Goal: Transaction & Acquisition: Purchase product/service

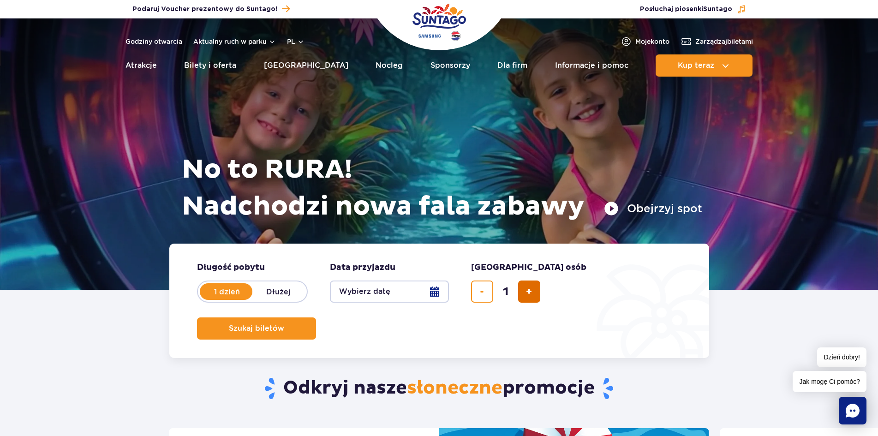
click at [532, 292] on span "dodaj bilet" at bounding box center [529, 292] width 6 height 0
click at [534, 294] on button "dodaj bilet" at bounding box center [529, 292] width 22 height 22
type input "4"
click at [438, 290] on button "Wybierz datę" at bounding box center [389, 292] width 119 height 22
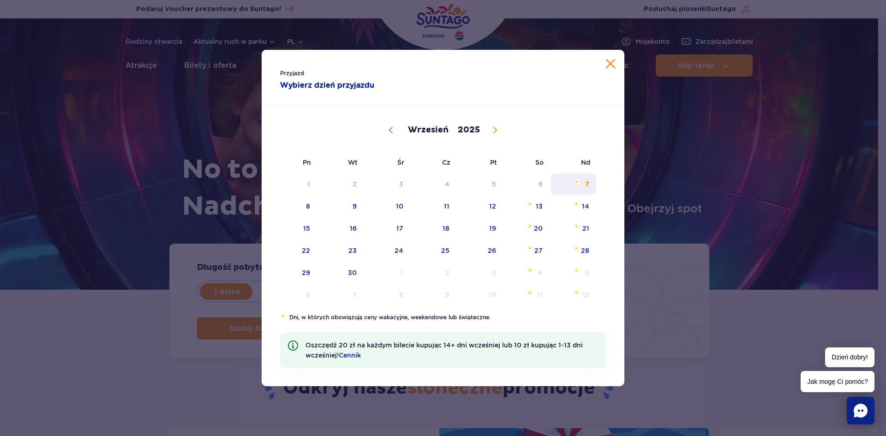
click at [583, 186] on span "7" at bounding box center [573, 183] width 47 height 21
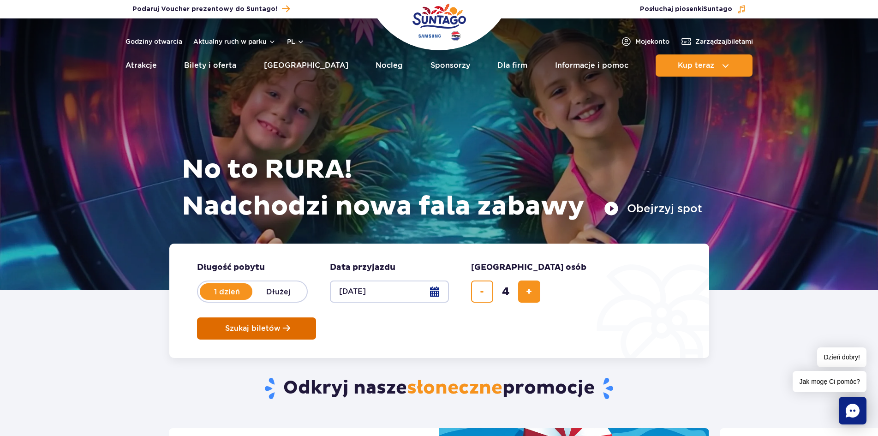
click at [281, 324] on span "Szukaj biletów" at bounding box center [252, 328] width 55 height 8
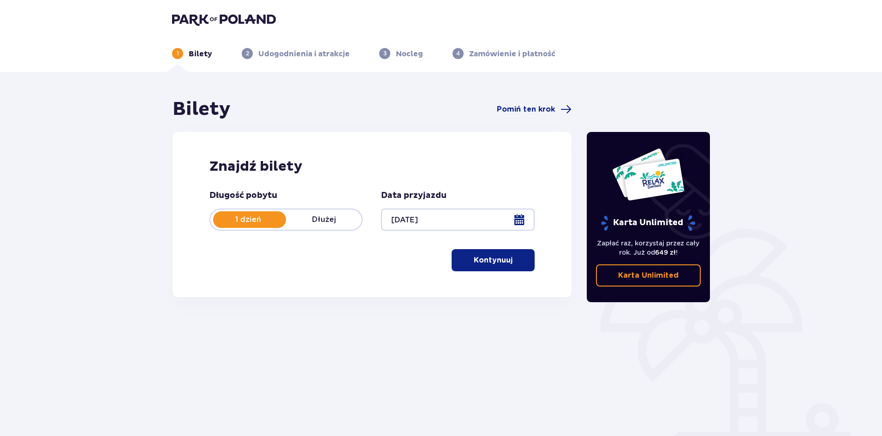
click at [486, 261] on p "Kontynuuj" at bounding box center [493, 260] width 39 height 10
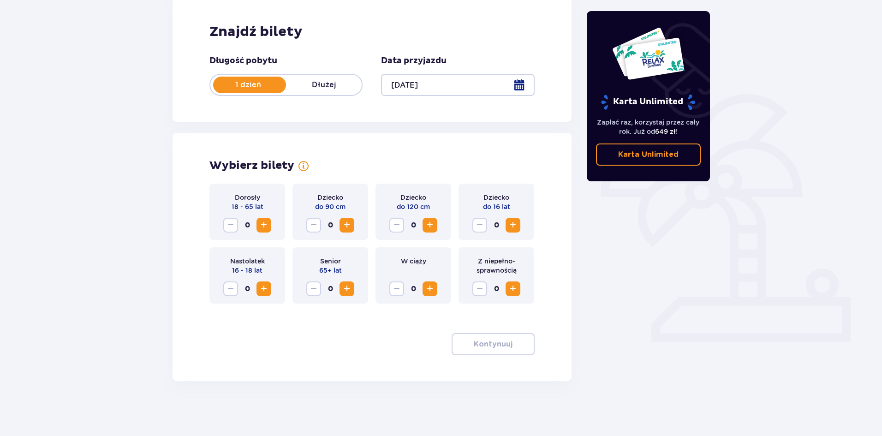
scroll to position [135, 0]
click at [264, 226] on span "Increase" at bounding box center [263, 224] width 11 height 11
click at [433, 225] on span "Increase" at bounding box center [429, 224] width 11 height 11
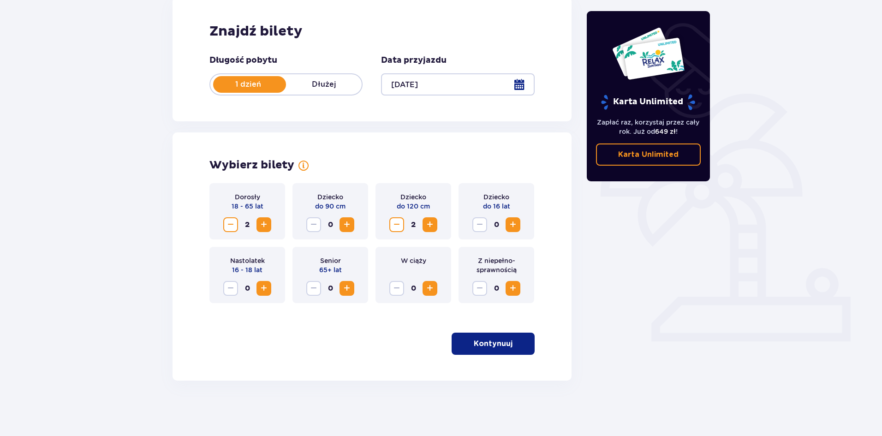
click at [496, 345] on p "Kontynuuj" at bounding box center [493, 344] width 39 height 10
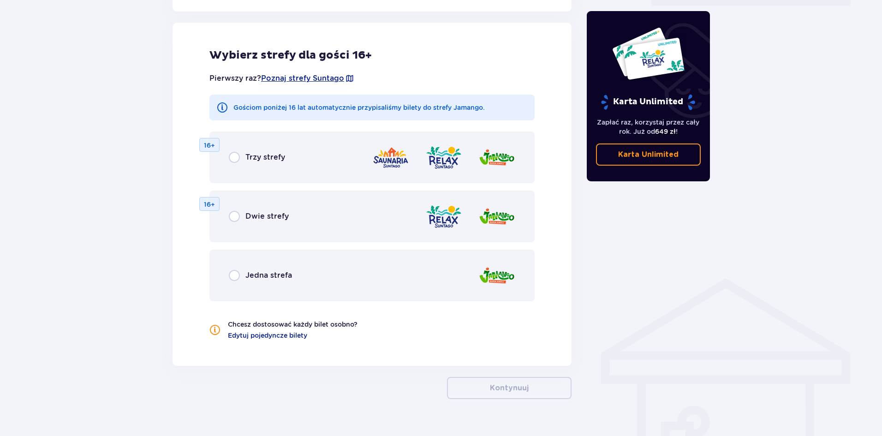
scroll to position [472, 0]
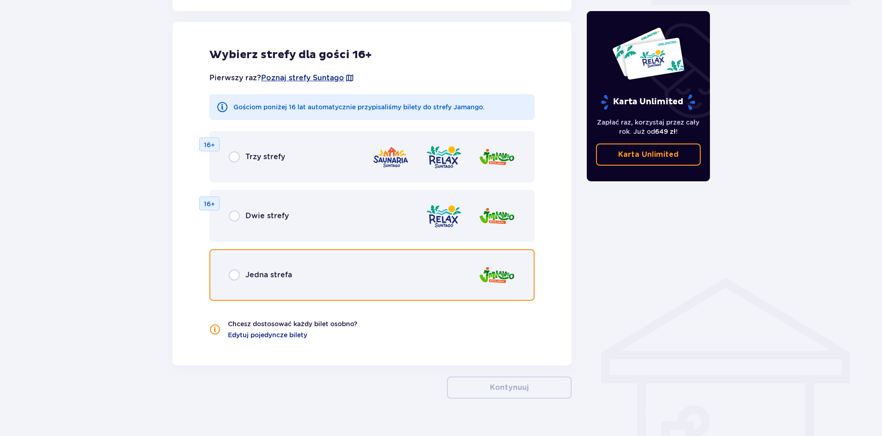
click at [237, 275] on input "radio" at bounding box center [234, 274] width 11 height 11
radio input "true"
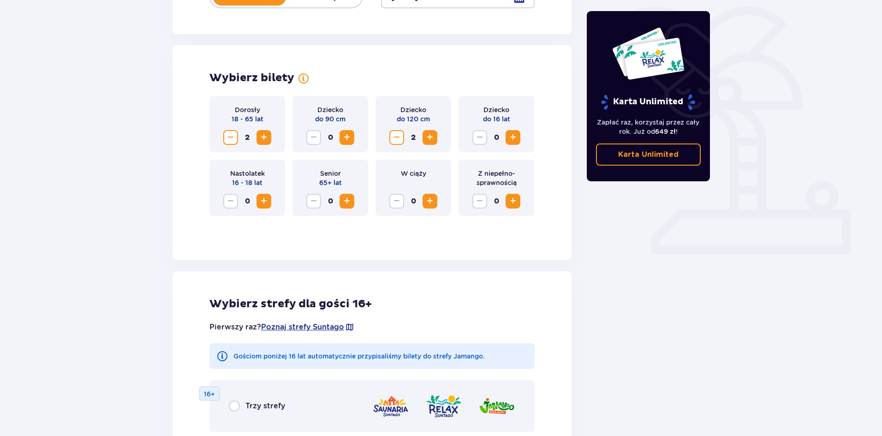
scroll to position [191, 0]
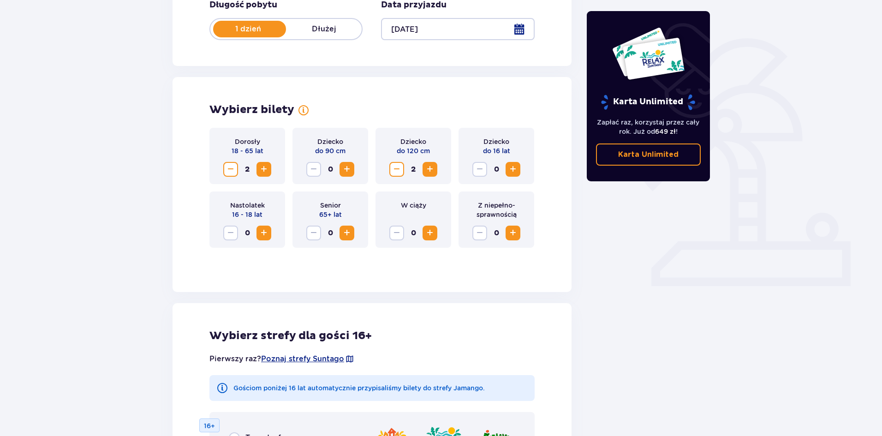
click at [393, 170] on span "Decrease" at bounding box center [396, 169] width 11 height 11
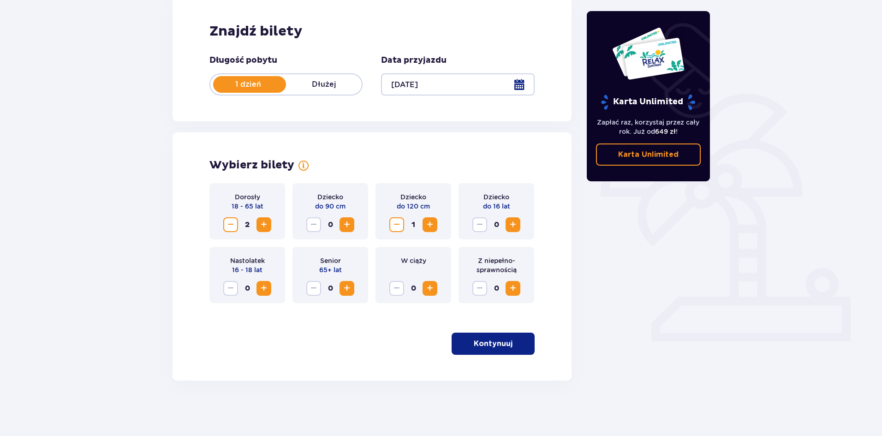
click at [393, 170] on div "Wybierz bilety" at bounding box center [371, 165] width 325 height 14
click at [397, 227] on span "Decrease" at bounding box center [396, 224] width 11 height 11
click at [346, 227] on span "Increase" at bounding box center [346, 224] width 11 height 11
click at [485, 345] on p "Kontynuuj" at bounding box center [493, 344] width 39 height 10
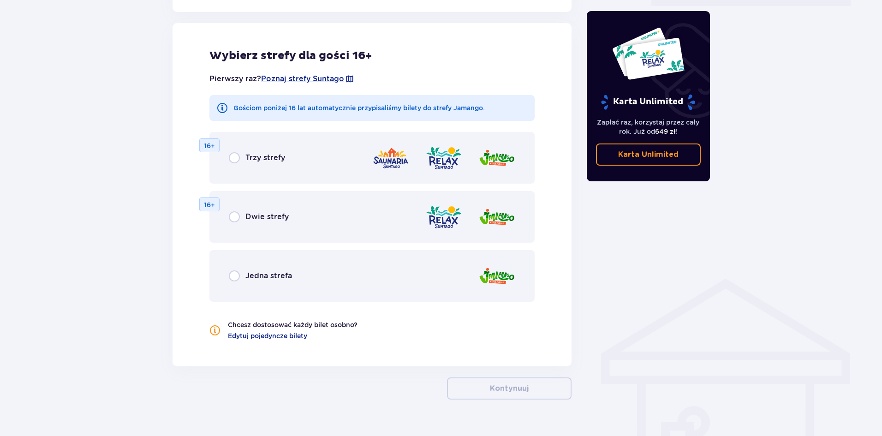
scroll to position [472, 0]
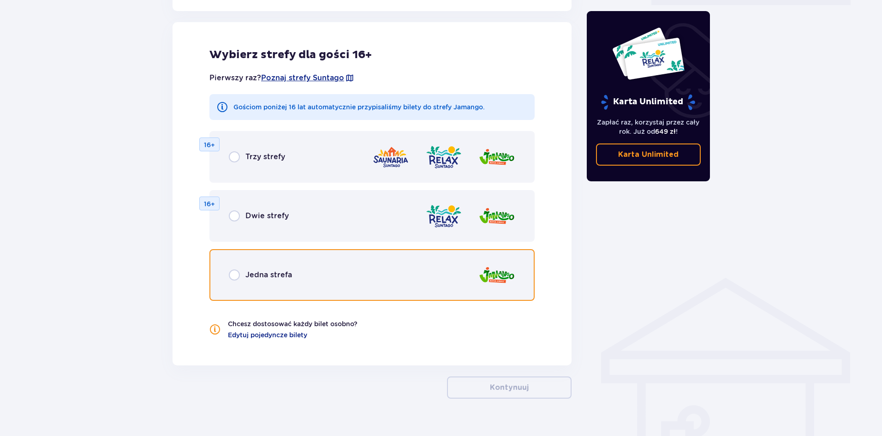
click at [236, 271] on input "radio" at bounding box center [234, 274] width 11 height 11
radio input "true"
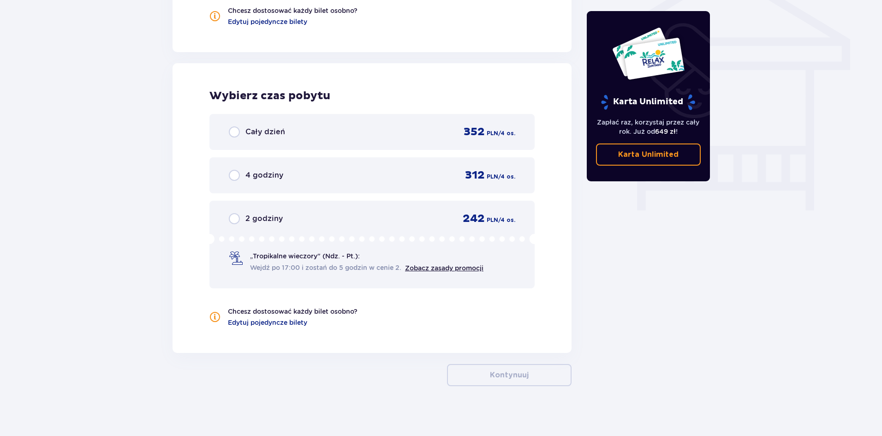
scroll to position [790, 0]
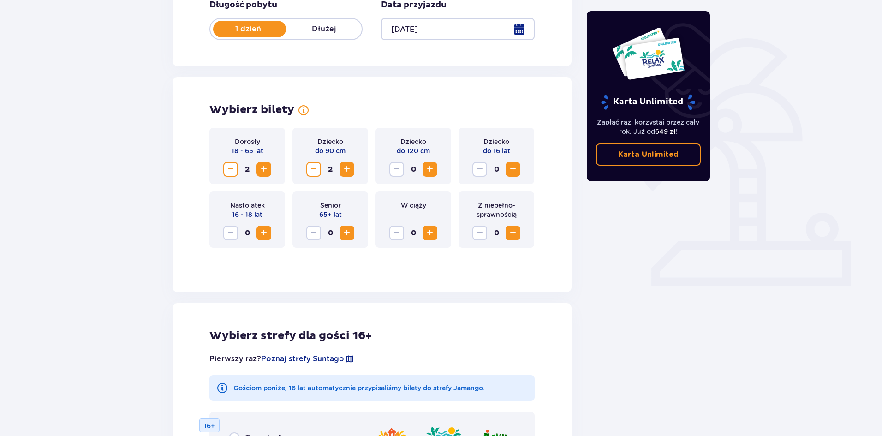
click at [316, 166] on span "Decrease" at bounding box center [313, 169] width 11 height 11
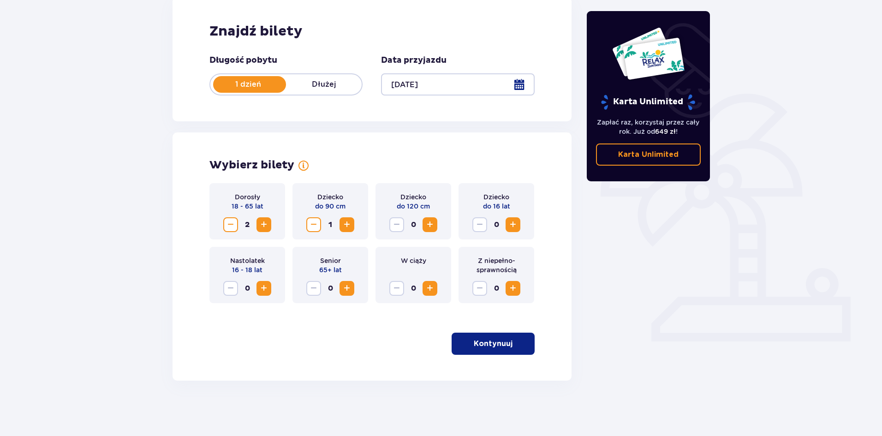
scroll to position [135, 0]
click at [316, 166] on div "Wybierz bilety" at bounding box center [371, 165] width 325 height 14
click at [311, 222] on span "Decrease" at bounding box center [313, 224] width 11 height 11
click at [514, 230] on span "Increase" at bounding box center [513, 224] width 11 height 11
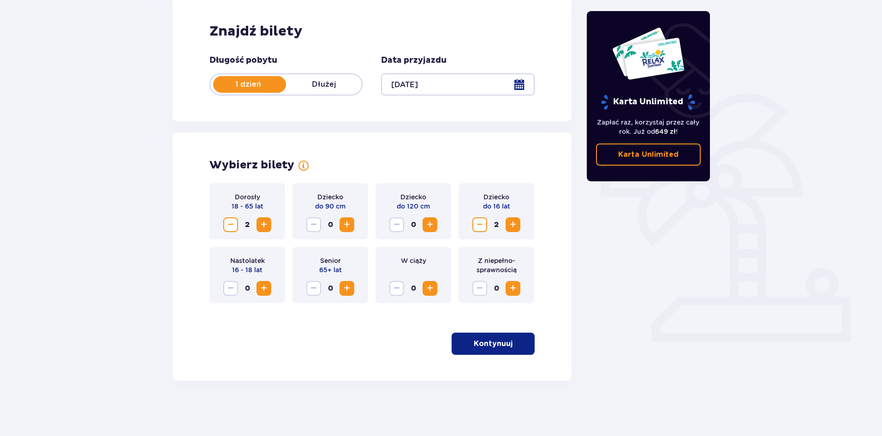
click at [502, 339] on p "Kontynuuj" at bounding box center [493, 344] width 39 height 10
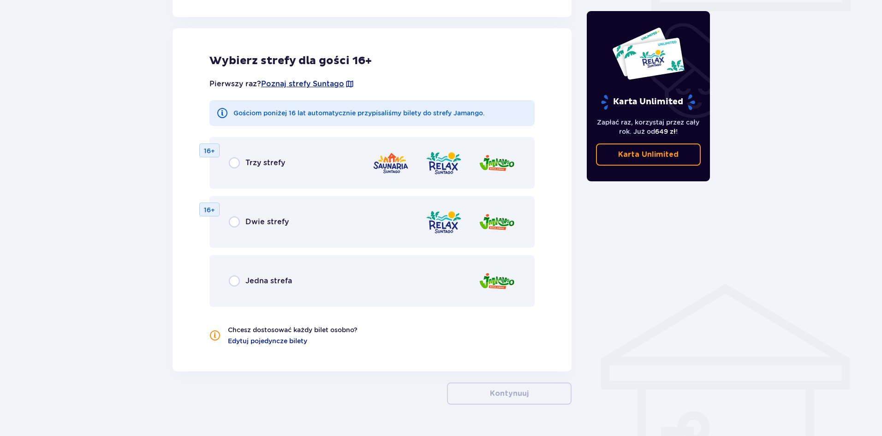
scroll to position [472, 0]
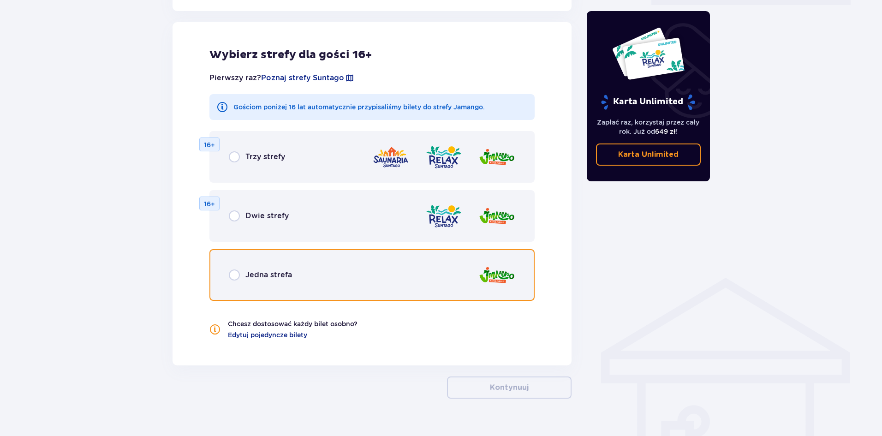
click at [236, 276] on input "radio" at bounding box center [234, 274] width 11 height 11
radio input "true"
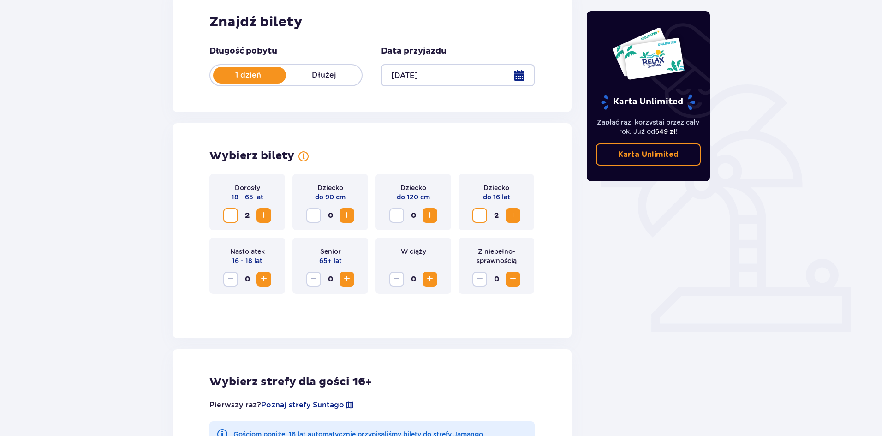
click at [480, 218] on span "Decrease" at bounding box center [479, 215] width 11 height 11
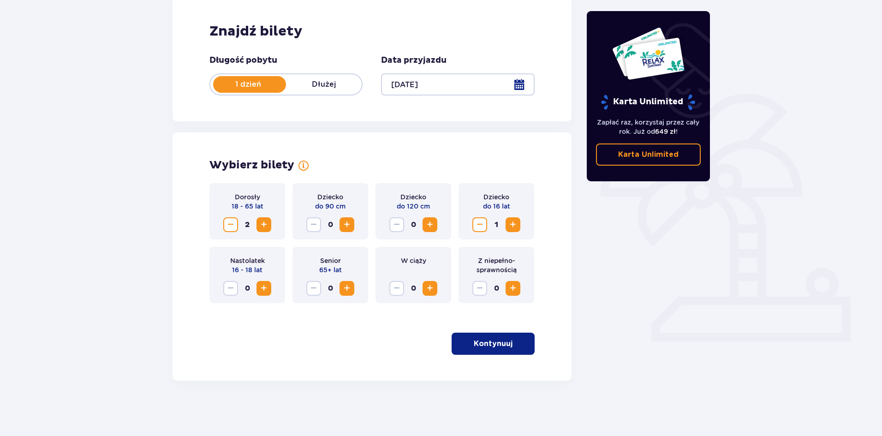
click at [480, 218] on button "Decrease" at bounding box center [479, 224] width 15 height 15
click at [347, 224] on span "Increase" at bounding box center [346, 224] width 11 height 11
click at [434, 222] on span "Increase" at bounding box center [429, 224] width 11 height 11
click at [510, 347] on span "button" at bounding box center [514, 343] width 11 height 11
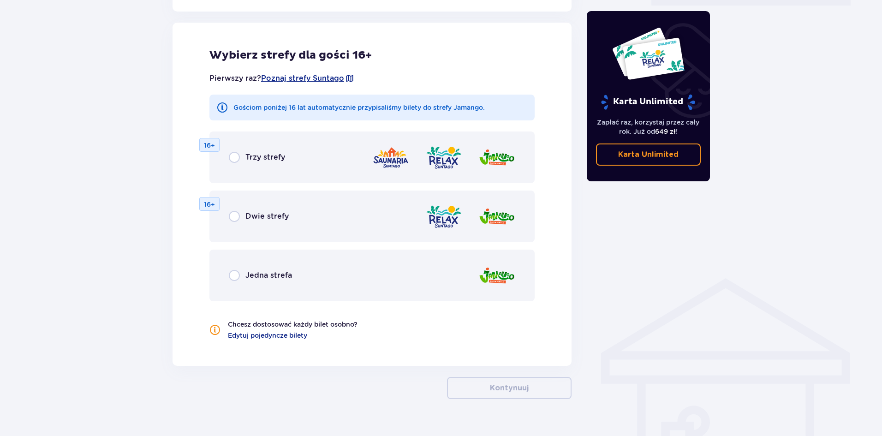
scroll to position [472, 0]
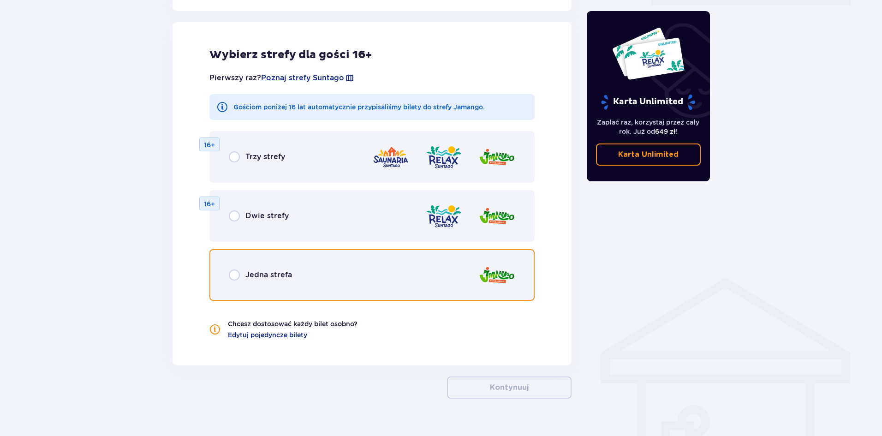
click at [237, 276] on input "radio" at bounding box center [234, 274] width 11 height 11
radio input "true"
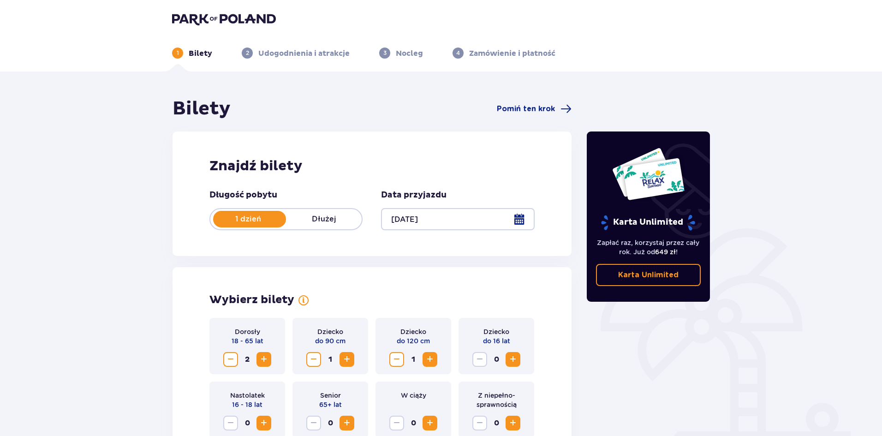
scroll to position [0, 0]
